Goal: Task Accomplishment & Management: Use online tool/utility

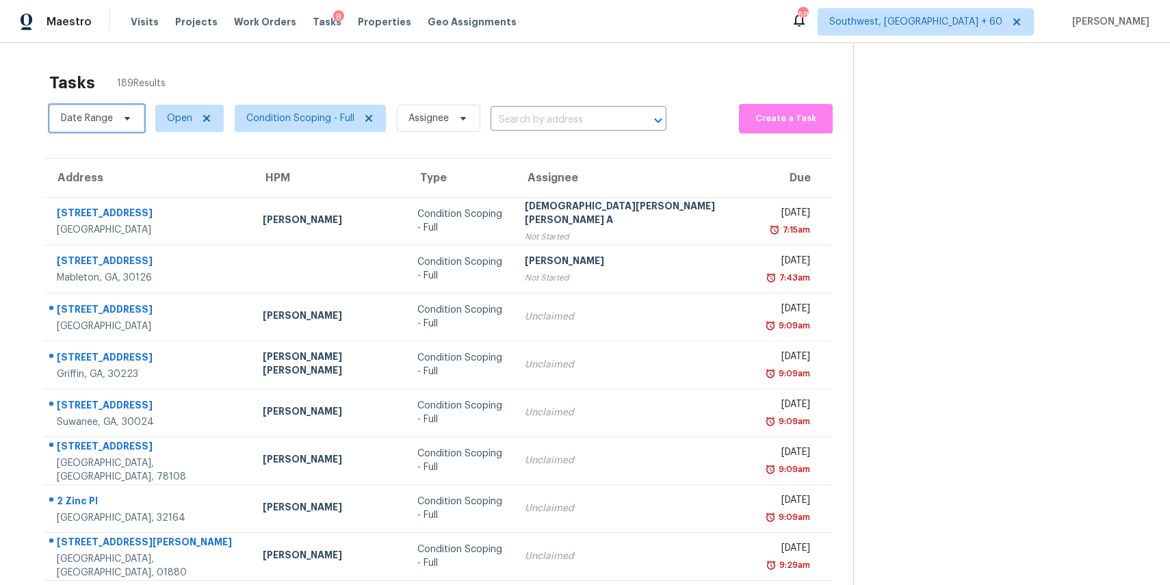
click at [112, 125] on span "Date Range" at bounding box center [87, 119] width 52 height 14
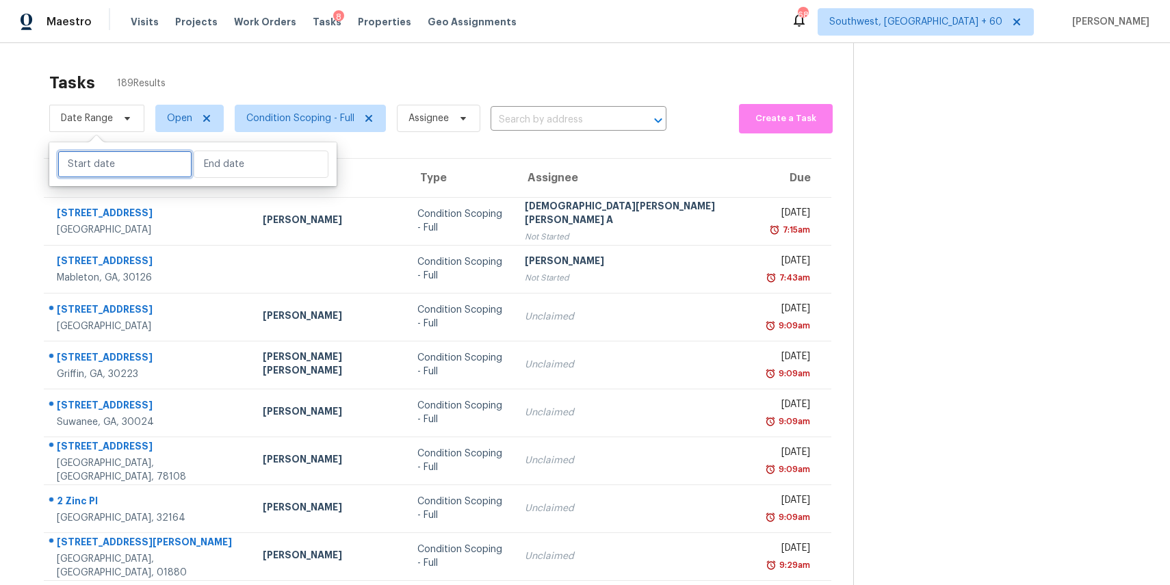
click at [135, 172] on input "text" at bounding box center [124, 164] width 135 height 27
select select "8"
select select "2025"
select select "9"
select select "2025"
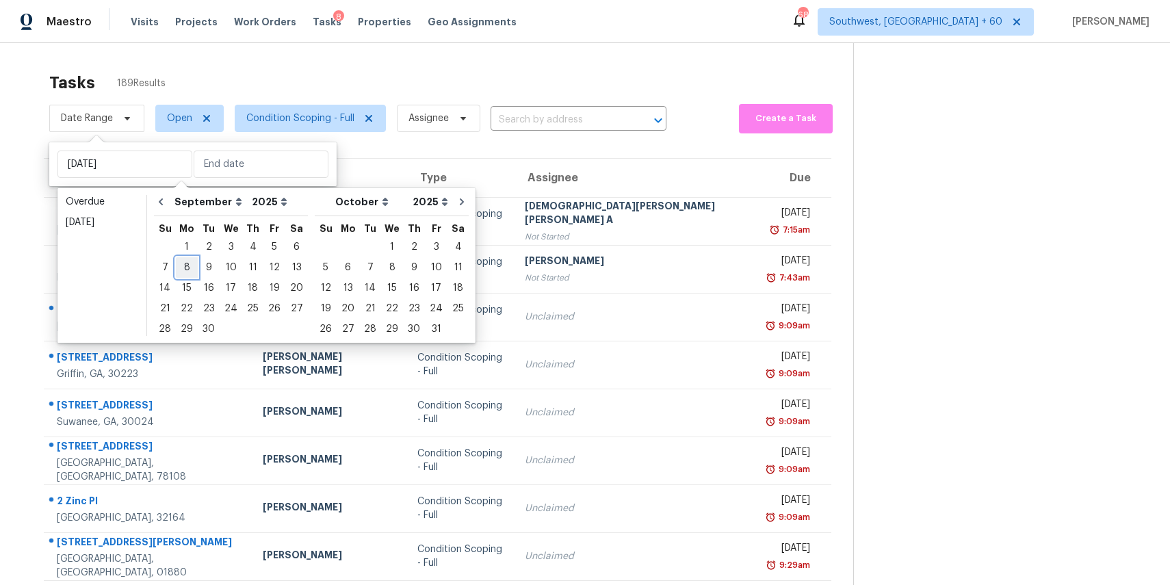
click at [191, 265] on div "8" at bounding box center [187, 267] width 22 height 19
type input "[DATE]"
click at [191, 265] on div "8" at bounding box center [187, 267] width 22 height 19
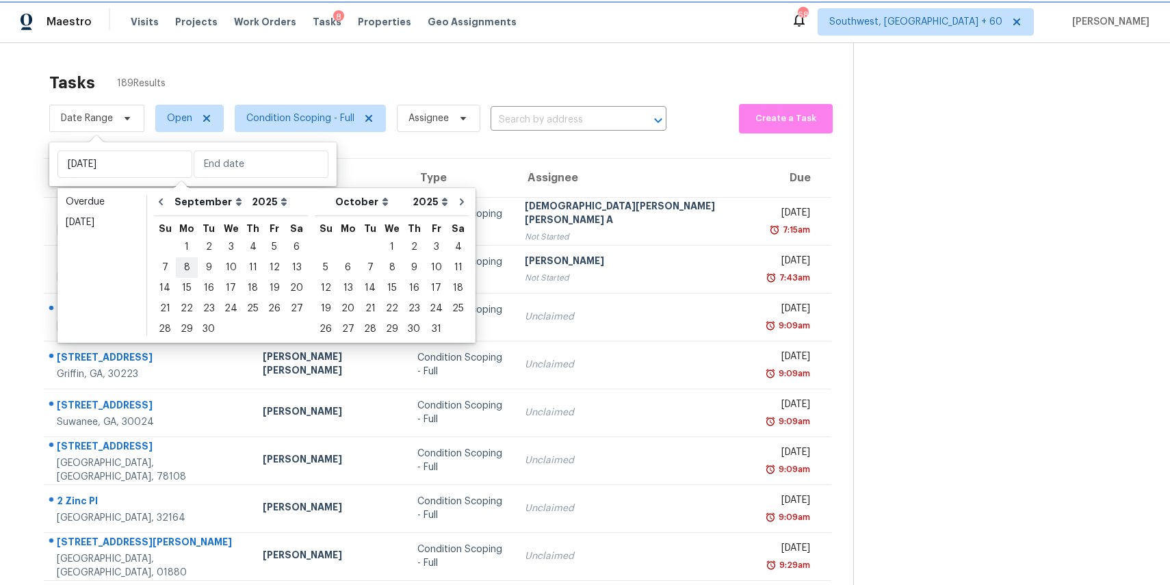
type input "[DATE]"
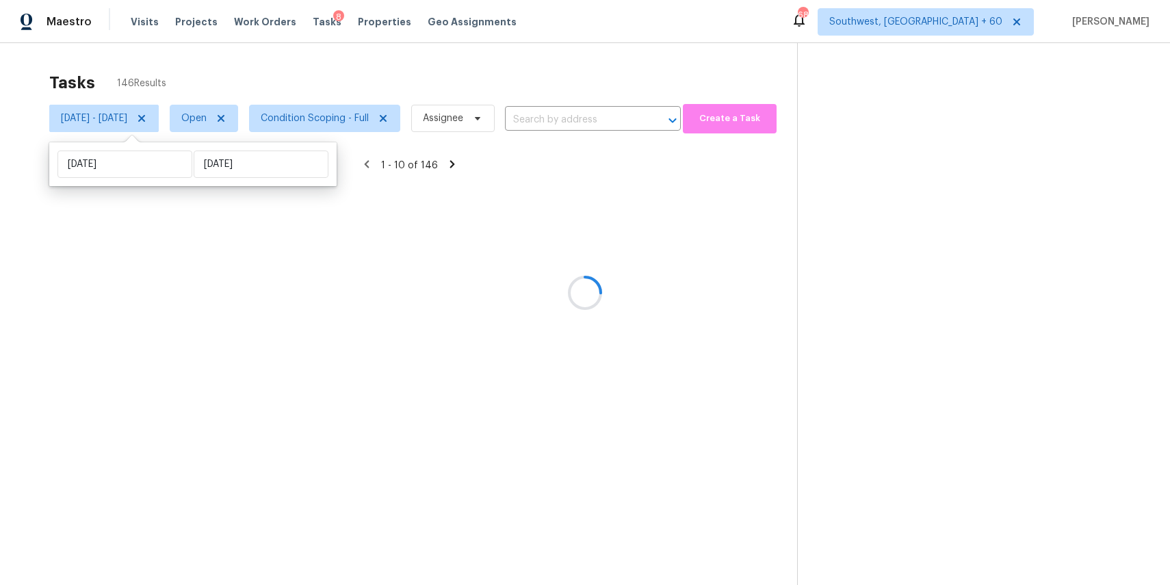
click at [579, 83] on div "Tasks 146 Results" at bounding box center [423, 83] width 748 height 36
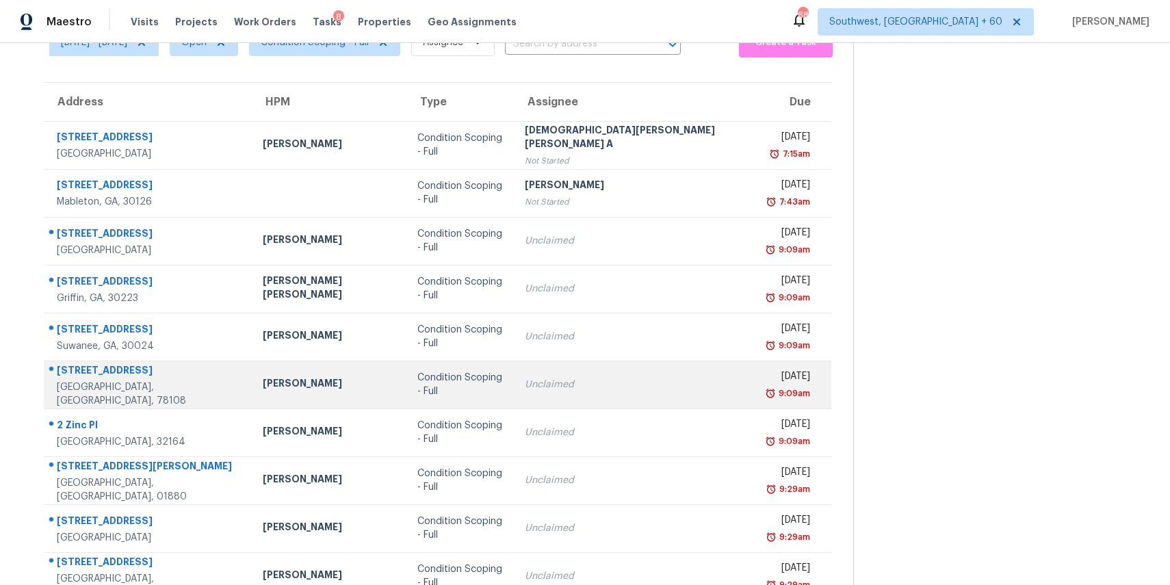
scroll to position [127, 0]
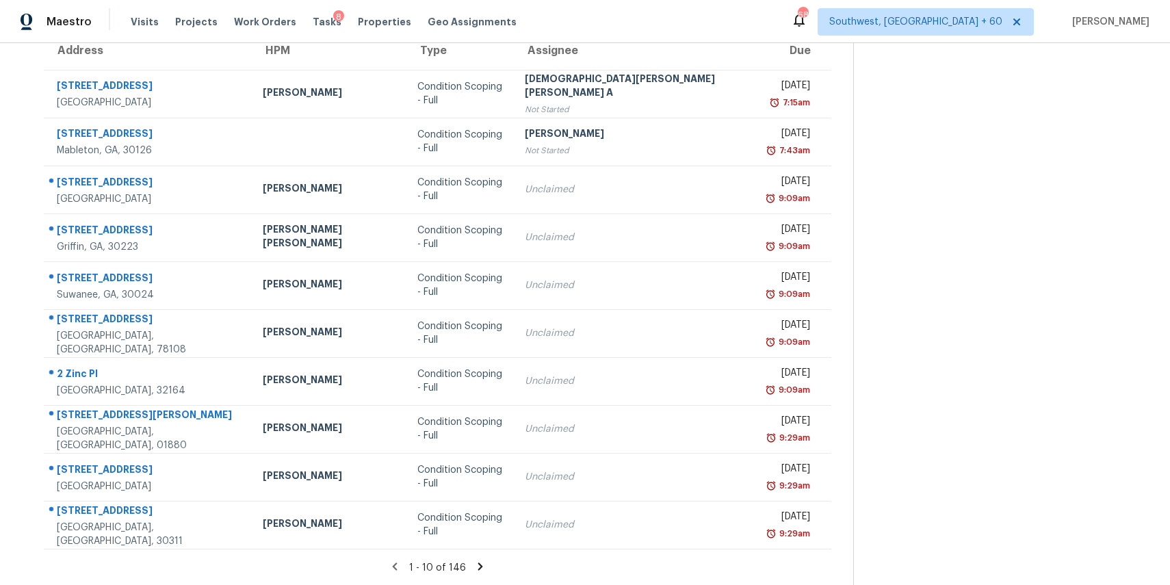
click at [474, 564] on icon at bounding box center [480, 566] width 12 height 12
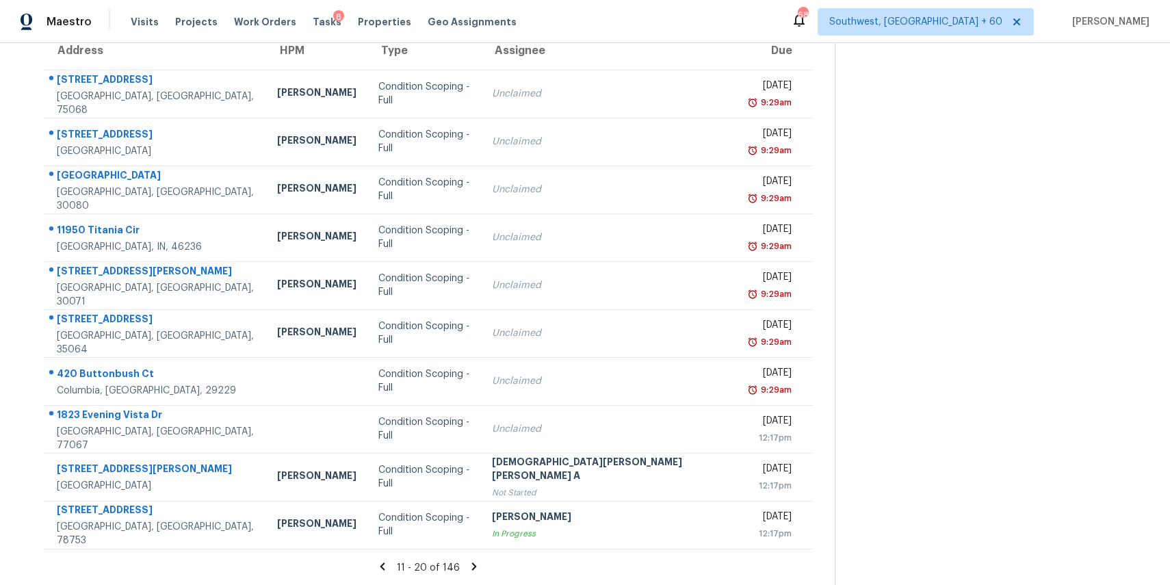
click at [468, 562] on icon at bounding box center [474, 566] width 12 height 12
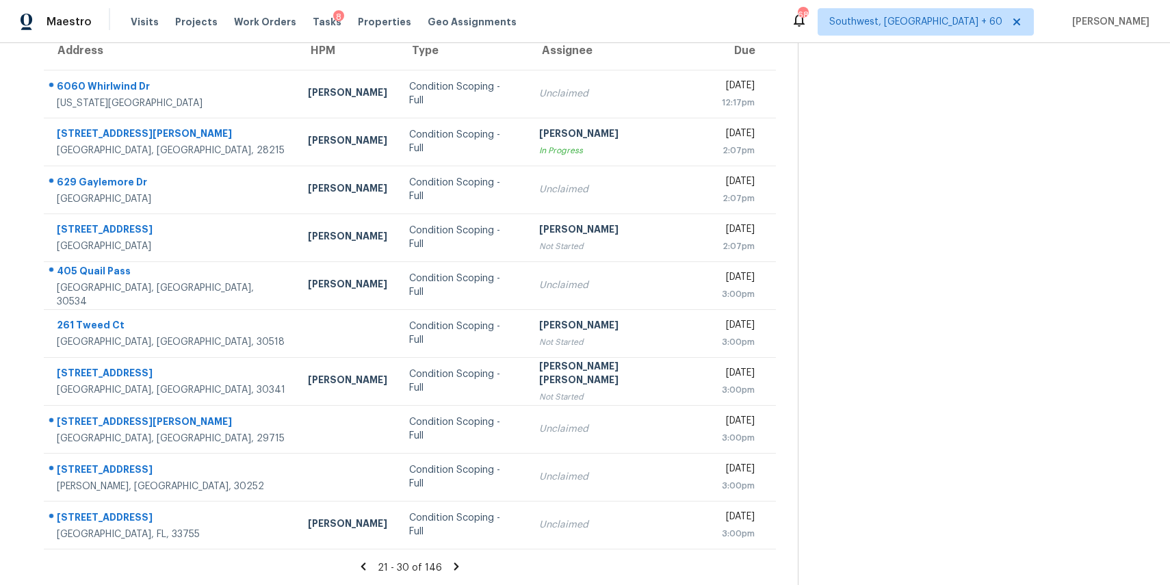
click at [463, 560] on icon at bounding box center [456, 566] width 12 height 12
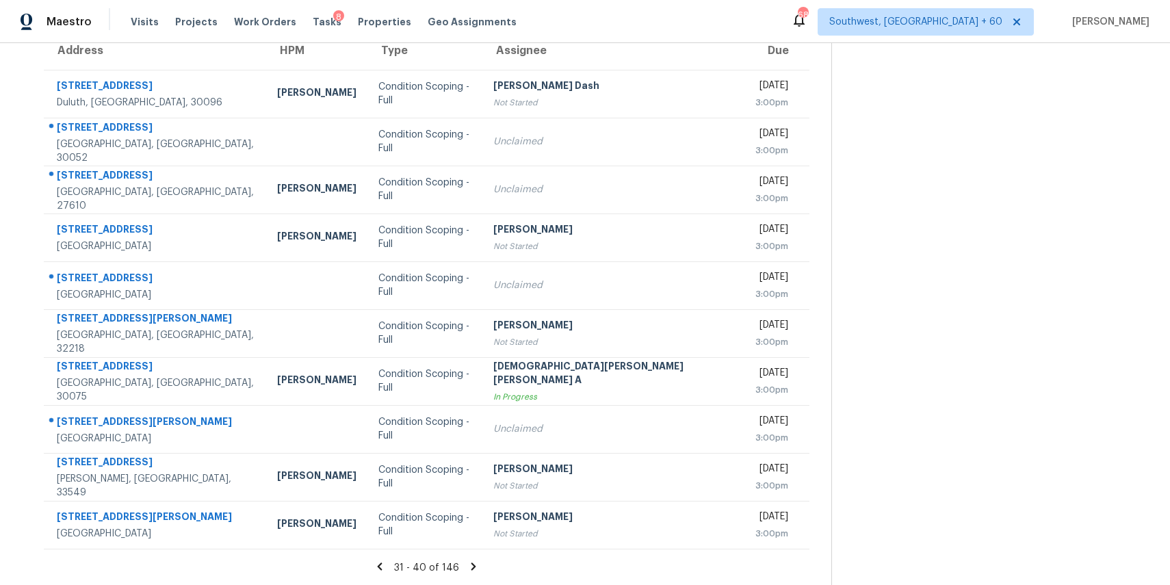
click at [452, 567] on div "31 - 40 of 146" at bounding box center [426, 567] width 809 height 14
click at [458, 575] on section "Tasks 146 Results [DATE] - [DATE] Open Condition Scoping - Full Assignee ​ Crea…" at bounding box center [426, 262] width 809 height 648
click at [467, 563] on icon at bounding box center [473, 566] width 12 height 12
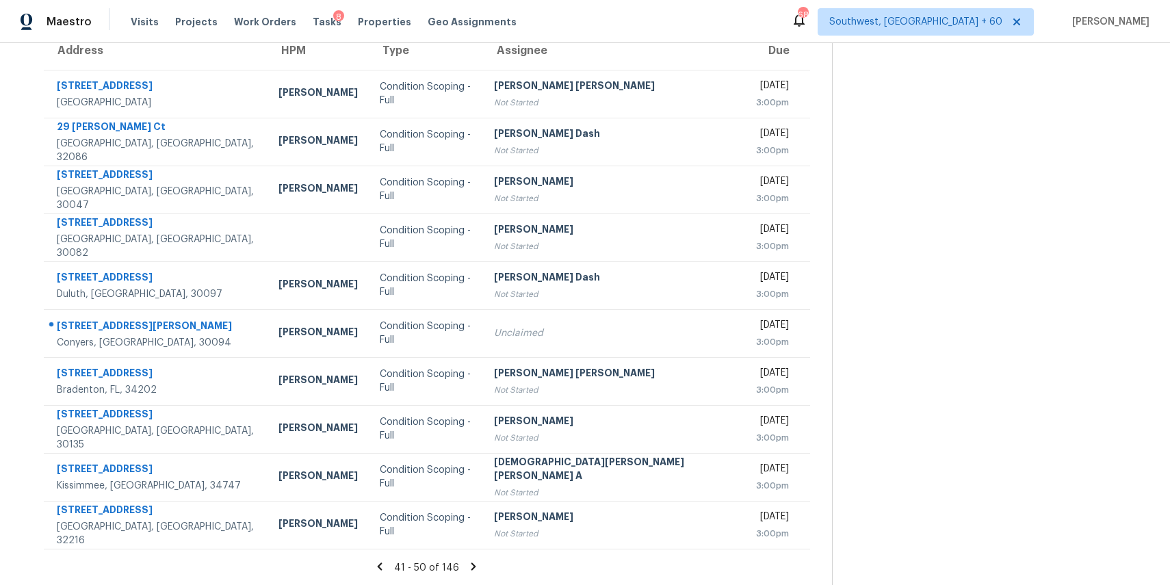
click at [458, 572] on div "41 - 50 of 146" at bounding box center [427, 567] width 810 height 14
click at [467, 561] on icon at bounding box center [473, 566] width 12 height 12
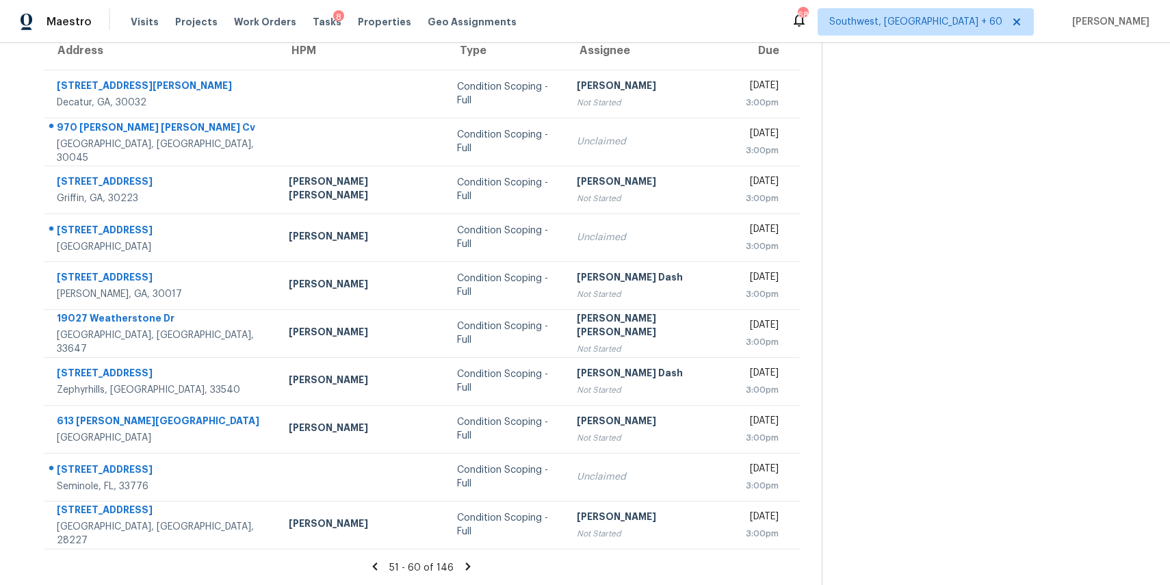
click at [462, 561] on icon at bounding box center [468, 566] width 12 height 12
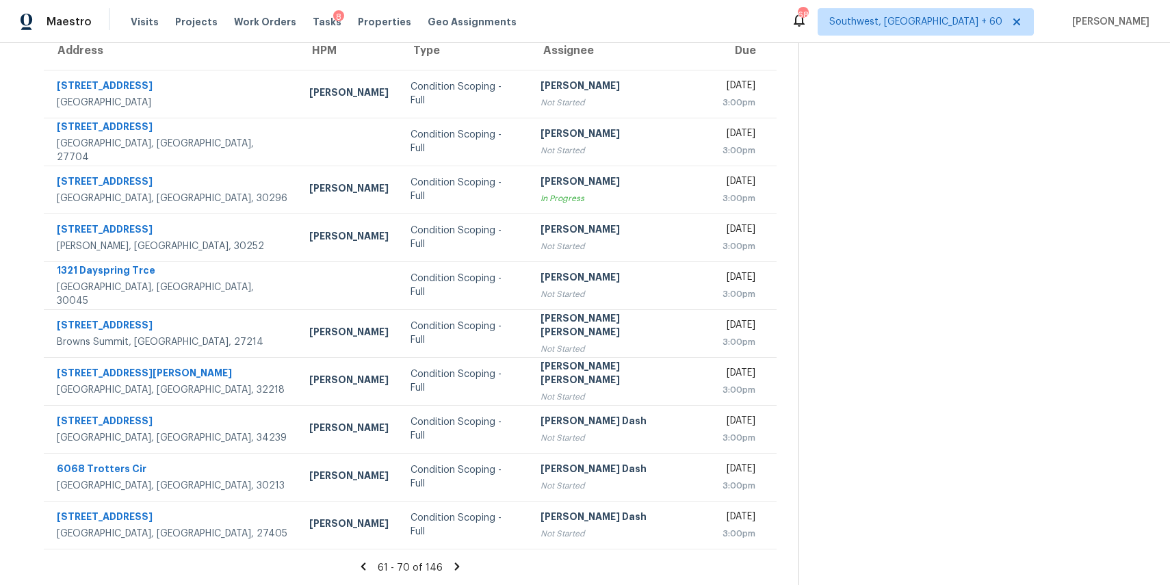
click at [463, 561] on icon at bounding box center [457, 566] width 12 height 12
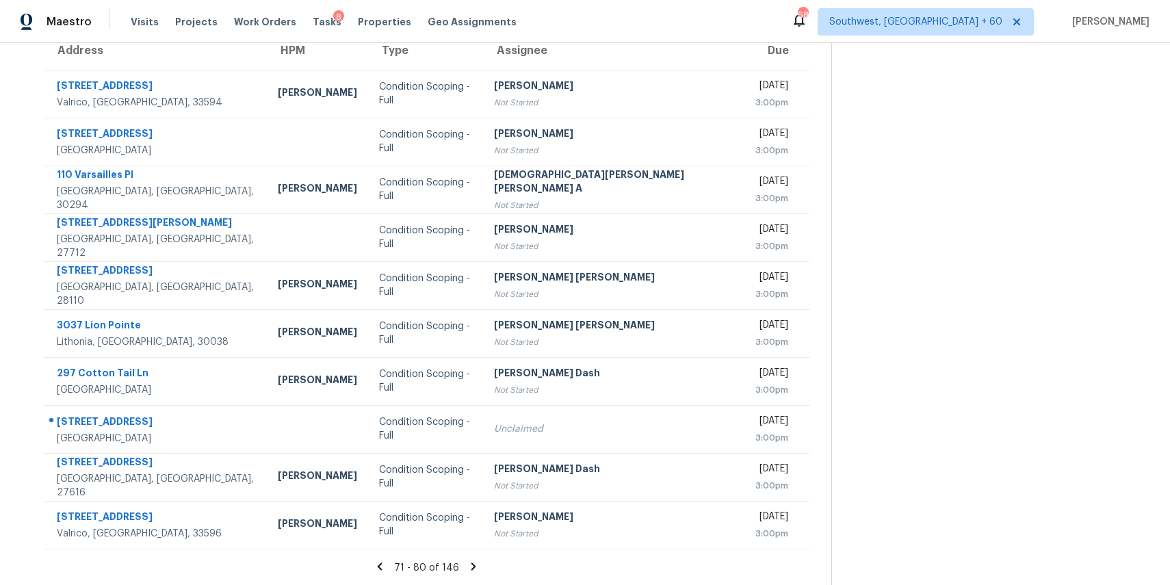
click at [467, 565] on icon at bounding box center [473, 566] width 12 height 12
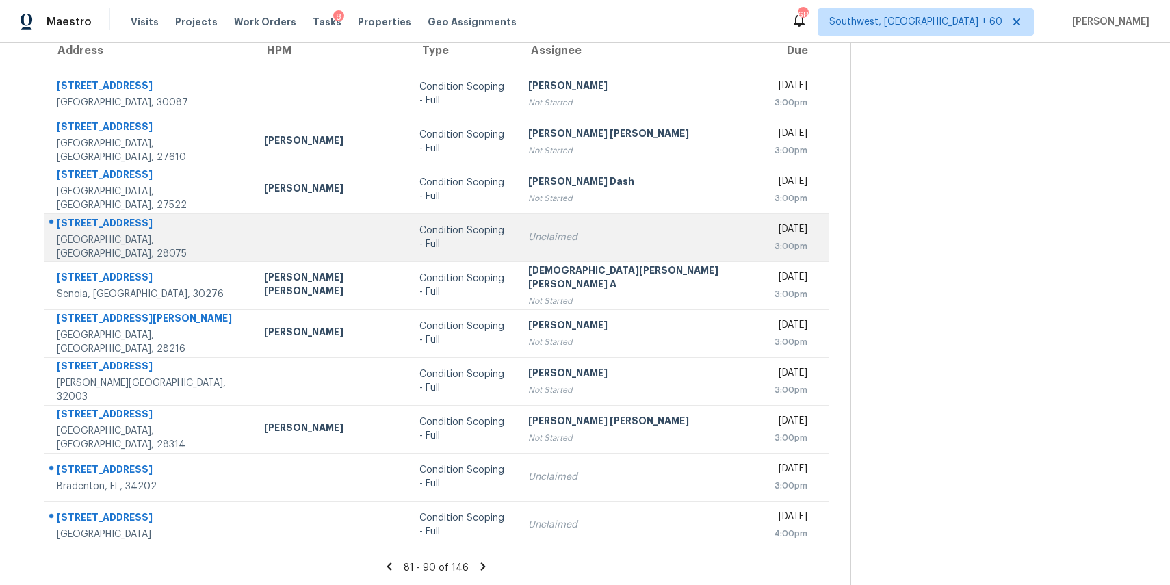
click at [497, 255] on td "Condition Scoping - Full" at bounding box center [462, 237] width 109 height 48
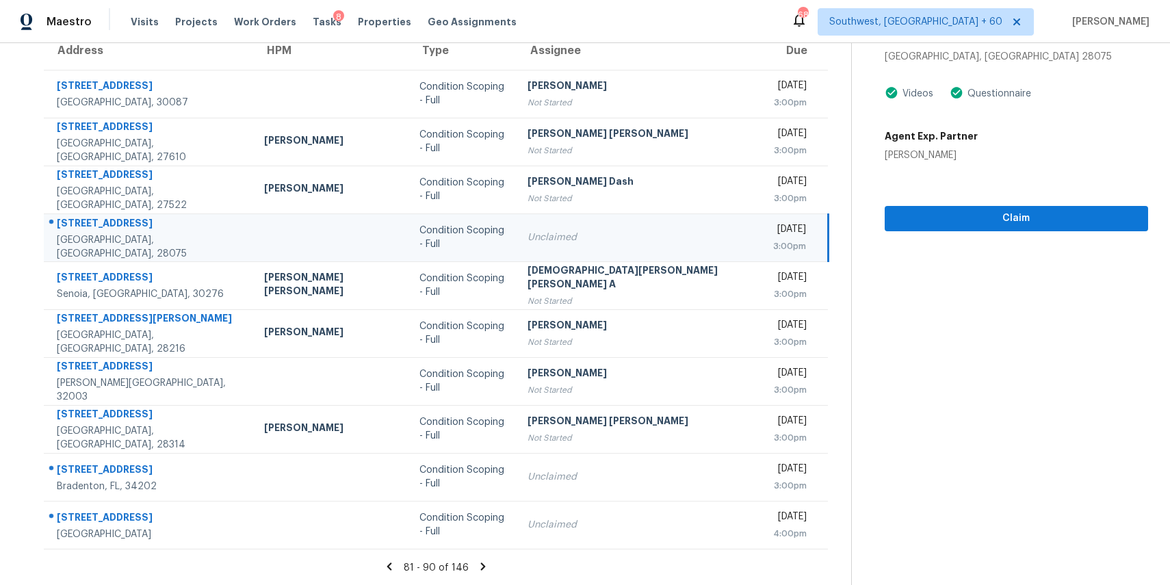
click at [889, 237] on section "Condition Scoping - Full [DATE] by 3:00pm [STREET_ADDRESS][PERSON_NAME] Videos …" at bounding box center [999, 251] width 297 height 670
click at [903, 212] on span "Claim" at bounding box center [1017, 218] width 242 height 17
click at [481, 567] on icon at bounding box center [483, 566] width 5 height 8
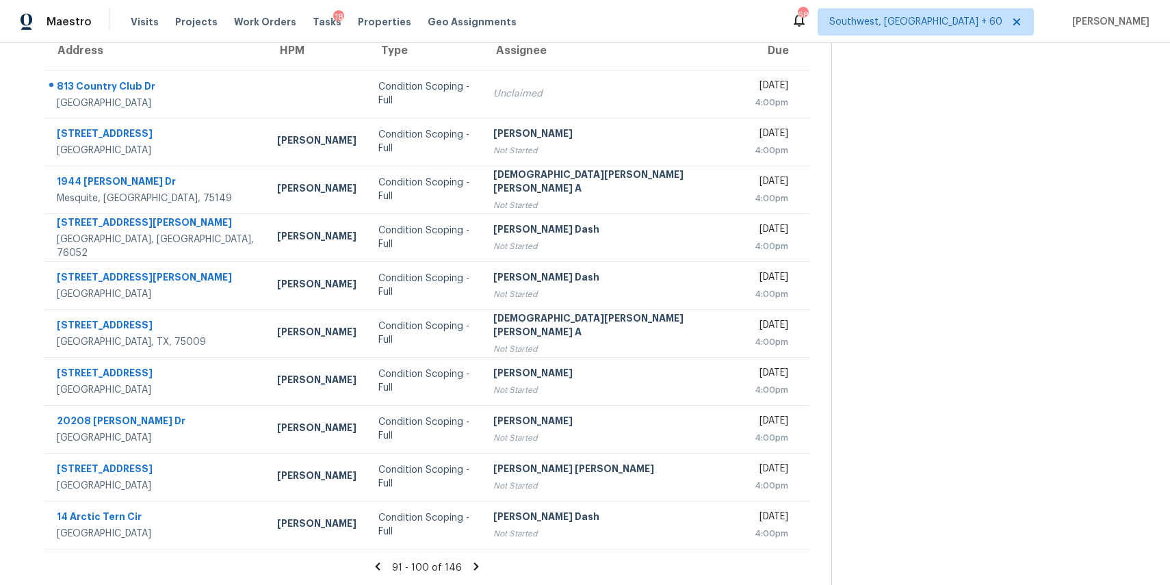
click at [470, 563] on icon at bounding box center [476, 566] width 12 height 12
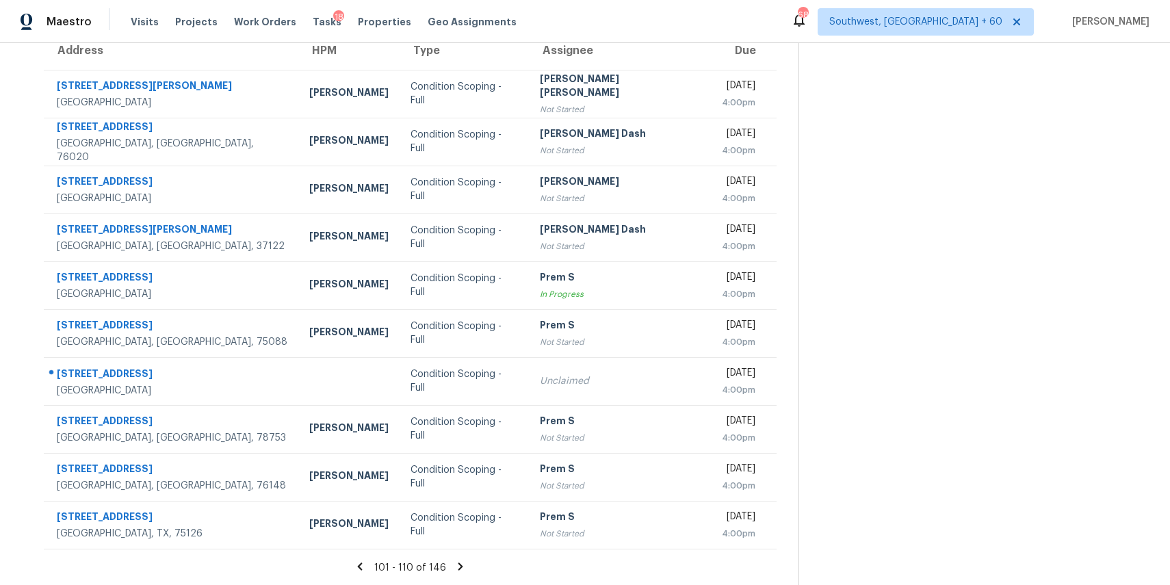
click at [467, 564] on icon at bounding box center [460, 566] width 12 height 12
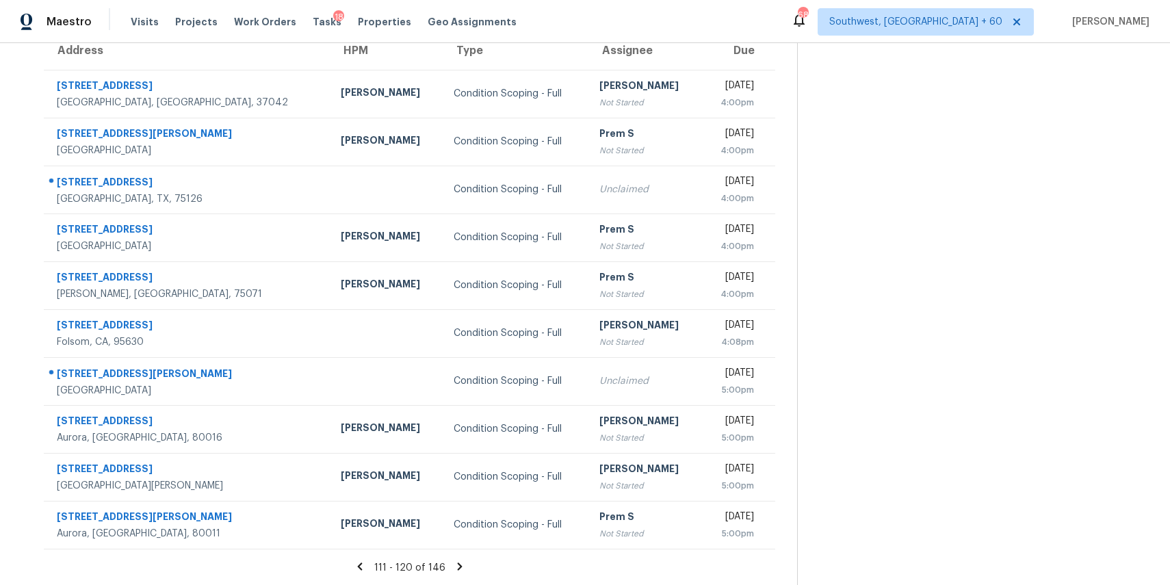
click at [462, 565] on icon at bounding box center [459, 566] width 5 height 8
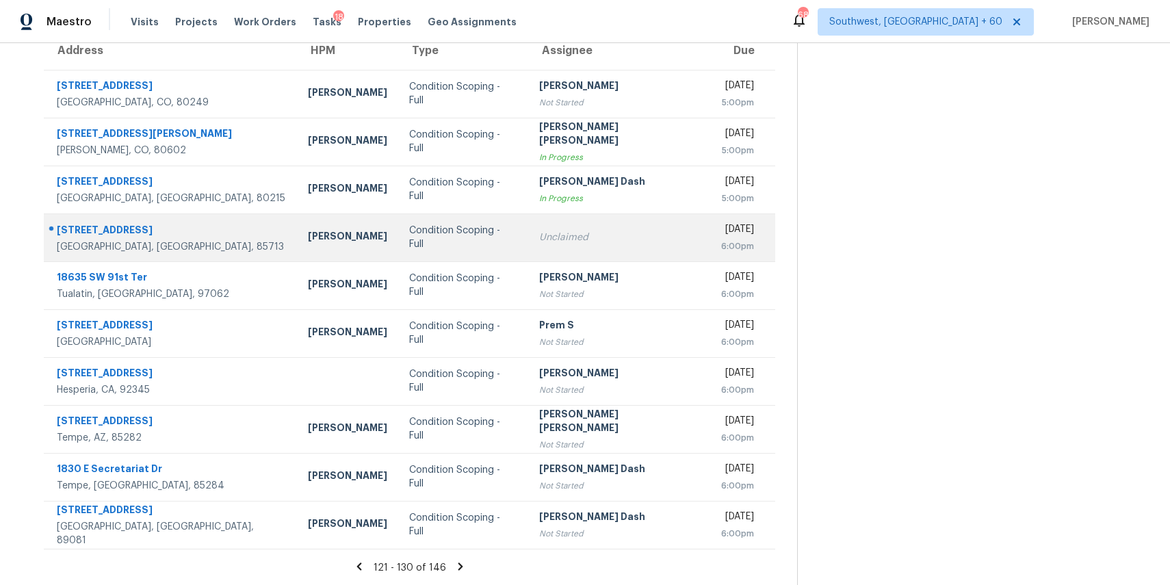
click at [465, 221] on td "Condition Scoping - Full" at bounding box center [463, 237] width 130 height 48
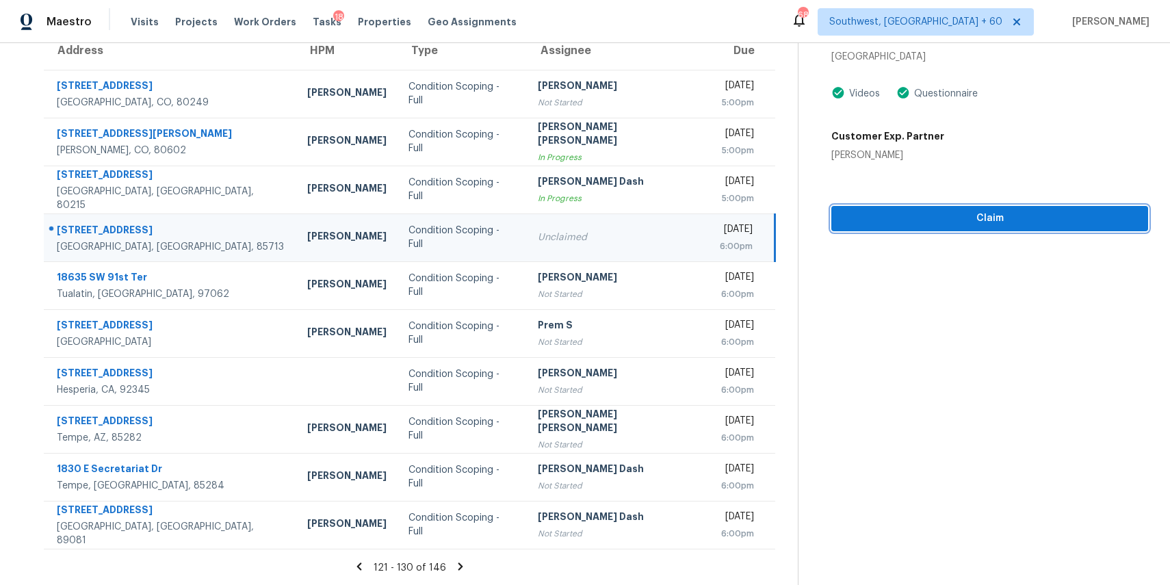
click at [998, 218] on span "Claim" at bounding box center [989, 218] width 295 height 17
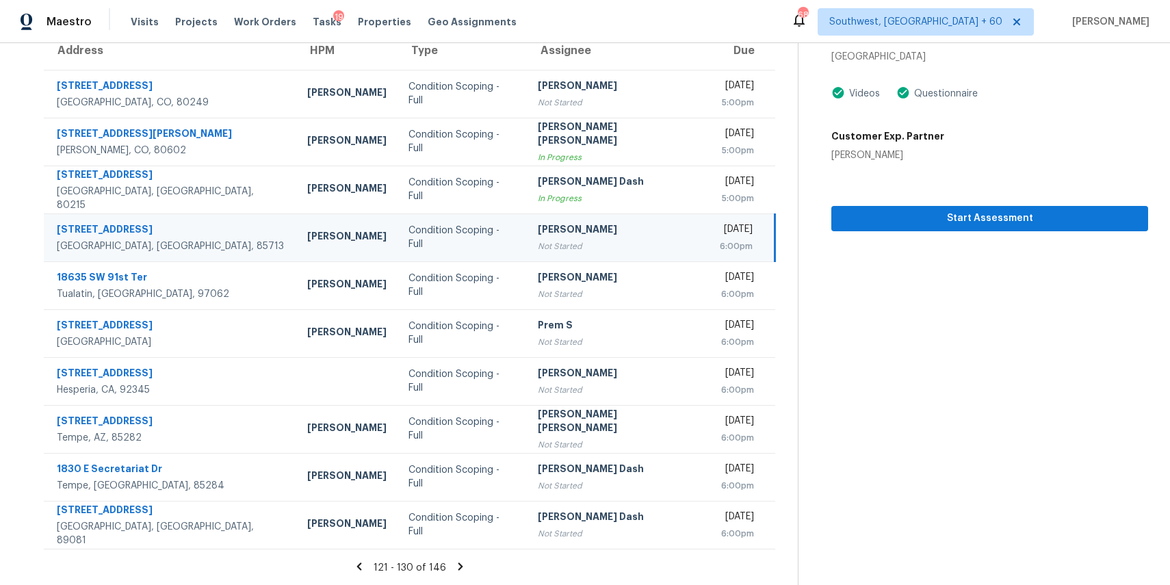
click at [463, 560] on icon at bounding box center [460, 566] width 12 height 12
